Goal: Transaction & Acquisition: Purchase product/service

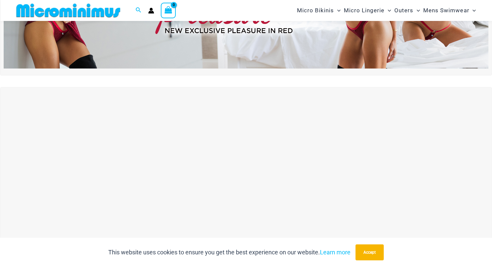
scroll to position [161, 0]
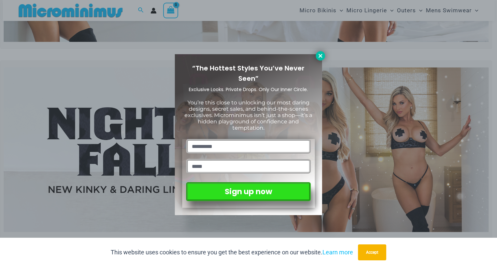
click at [322, 56] on icon at bounding box center [321, 56] width 6 height 6
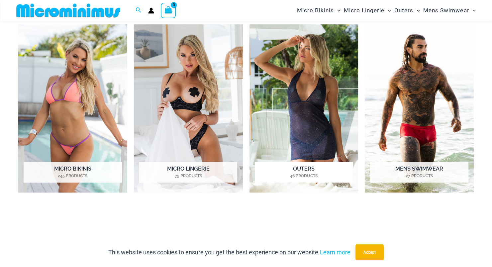
scroll to position [493, 0]
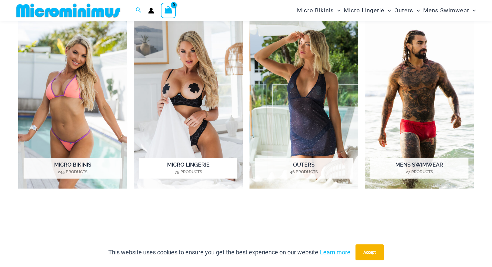
click at [196, 138] on img "Visit product category Micro Lingerie" at bounding box center [188, 104] width 109 height 168
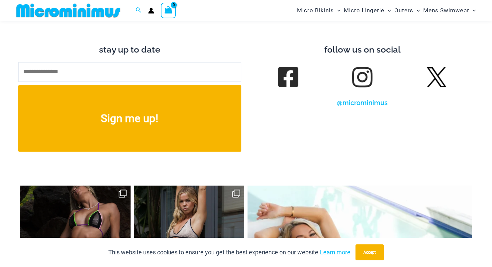
scroll to position [2788, 0]
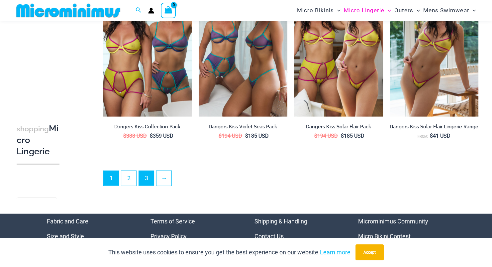
scroll to position [1530, 0]
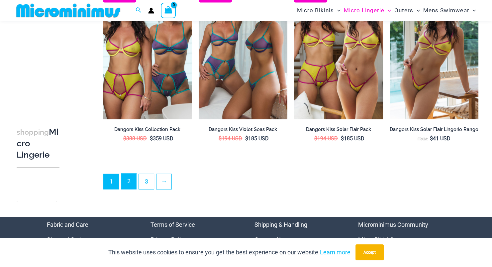
click at [129, 185] on link "2" at bounding box center [128, 182] width 15 height 16
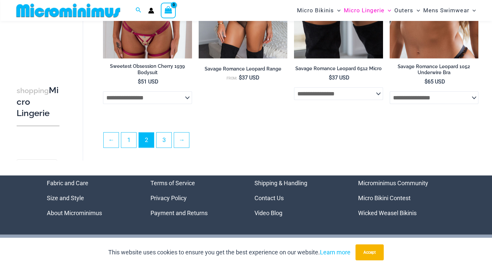
scroll to position [1560, 0]
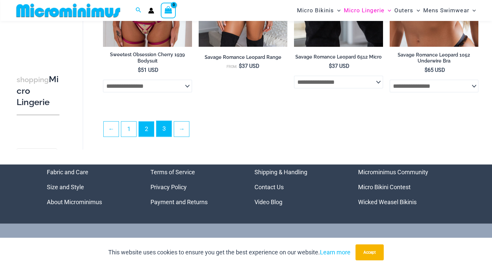
click at [166, 134] on link "3" at bounding box center [164, 129] width 15 height 16
